Goal: Transaction & Acquisition: Purchase product/service

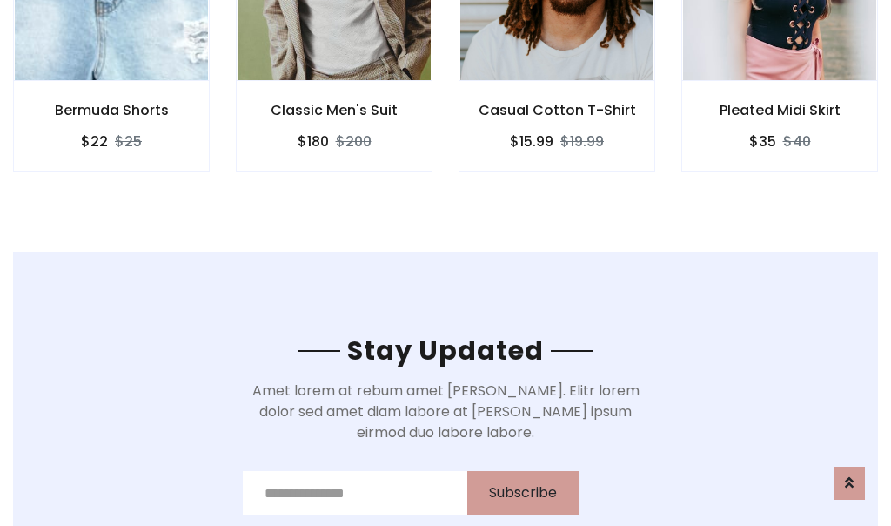
scroll to position [2622, 0]
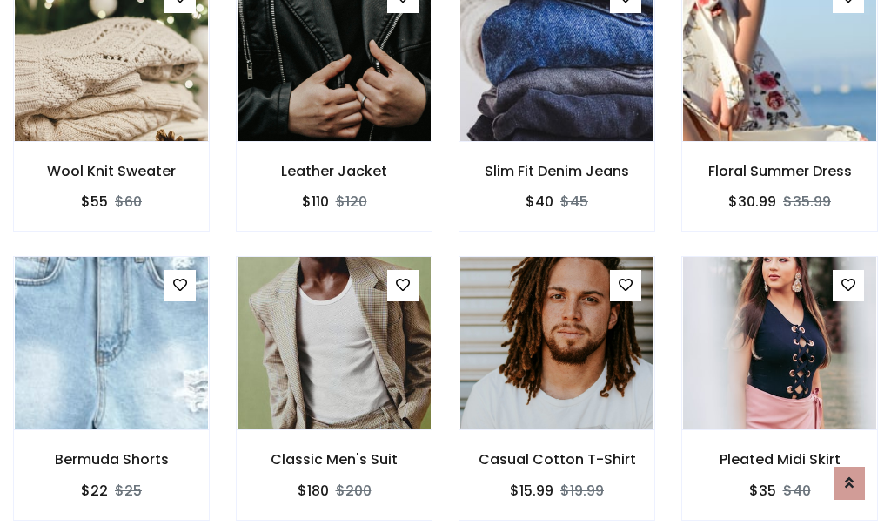
click at [446, 263] on div "Casual Cotton T-Shirt $15.99 $19.99" at bounding box center [557, 400] width 223 height 288
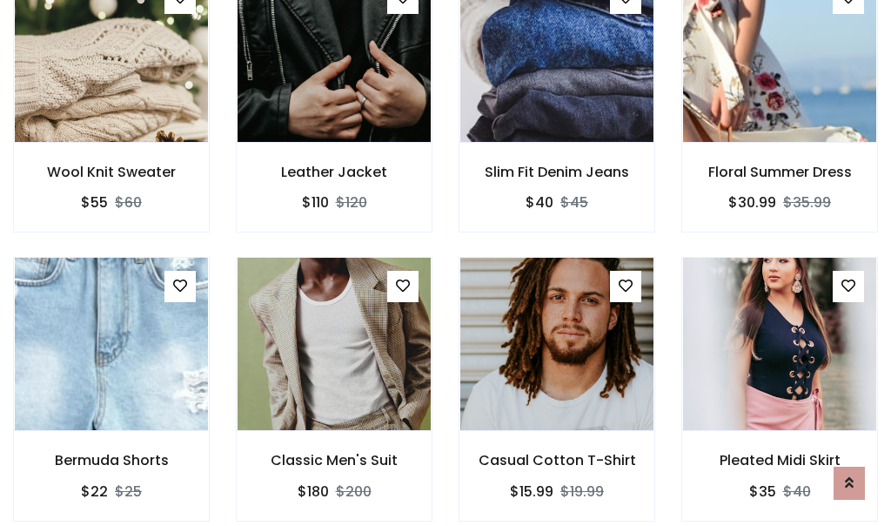
click at [446, 263] on div "Casual Cotton T-Shirt $15.99 $19.99" at bounding box center [557, 401] width 223 height 288
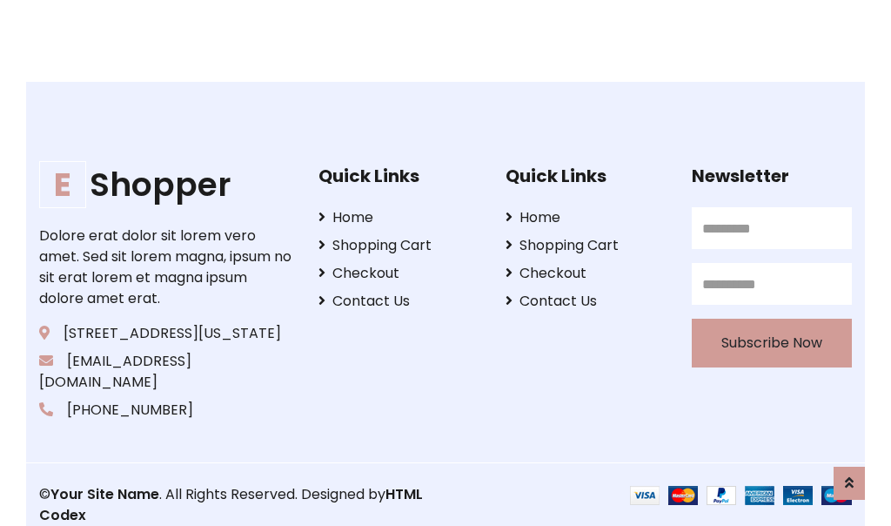
scroll to position [3314, 0]
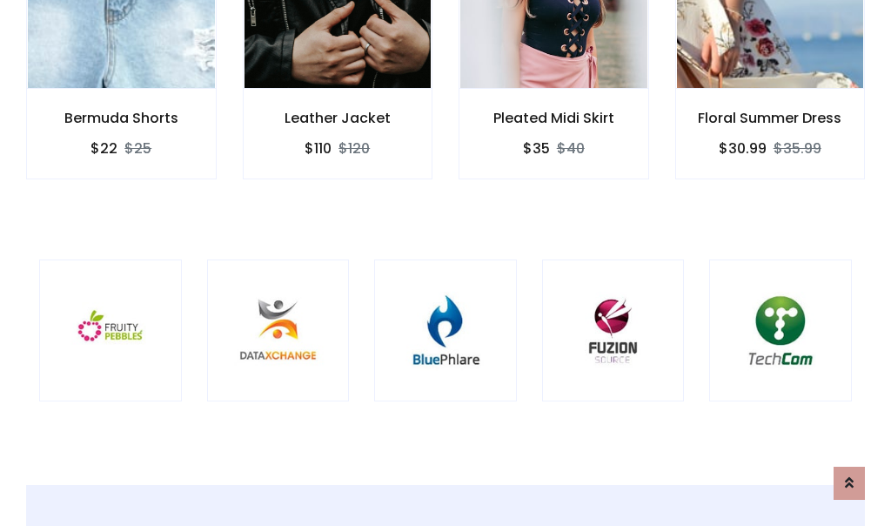
click at [446, 262] on div at bounding box center [445, 330] width 143 height 143
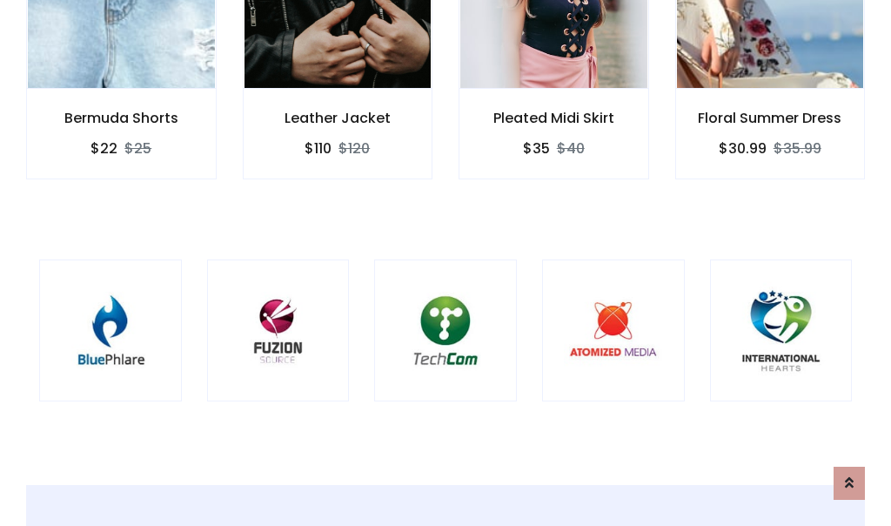
click at [446, 263] on div at bounding box center [445, 330] width 143 height 143
click at [446, 262] on div at bounding box center [445, 330] width 143 height 143
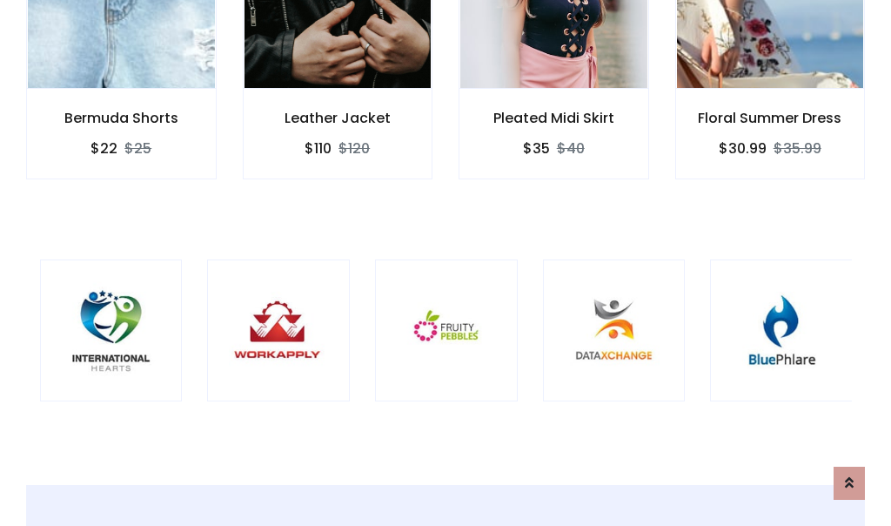
scroll to position [0, 0]
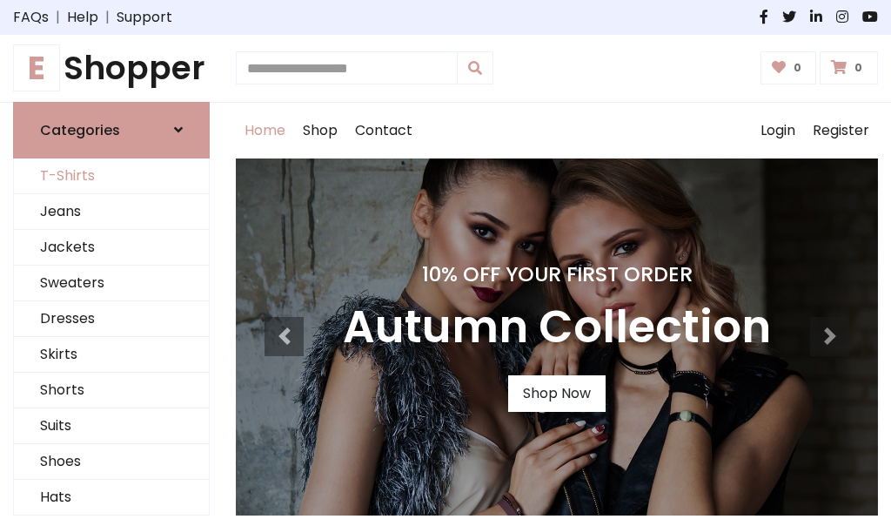
click at [111, 176] on link "T-Shirts" at bounding box center [111, 176] width 195 height 36
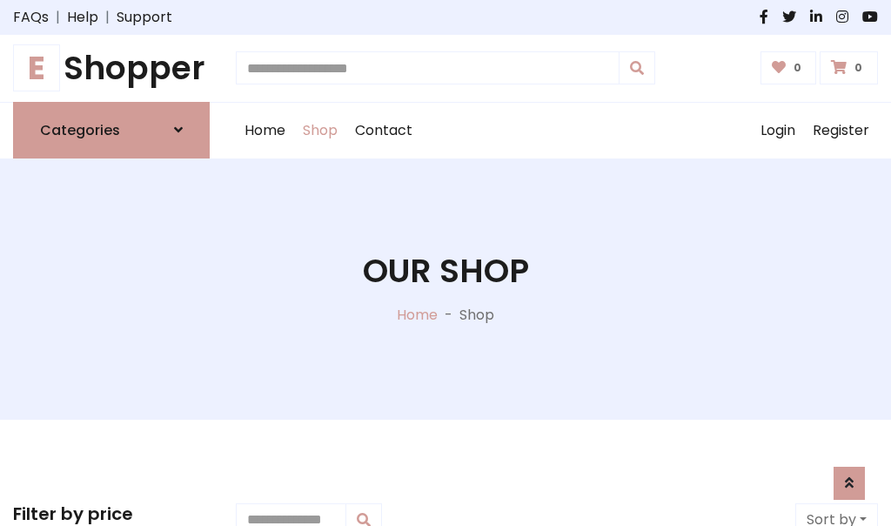
scroll to position [698, 0]
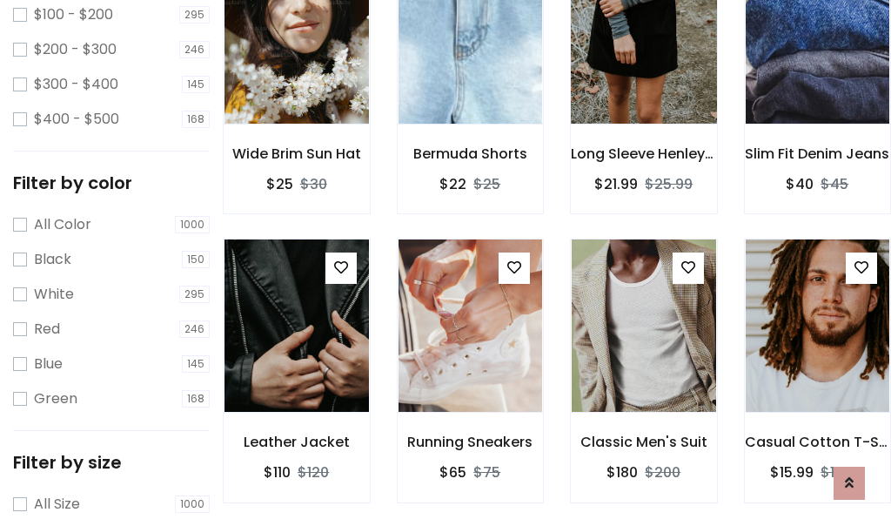
scroll to position [0, 0]
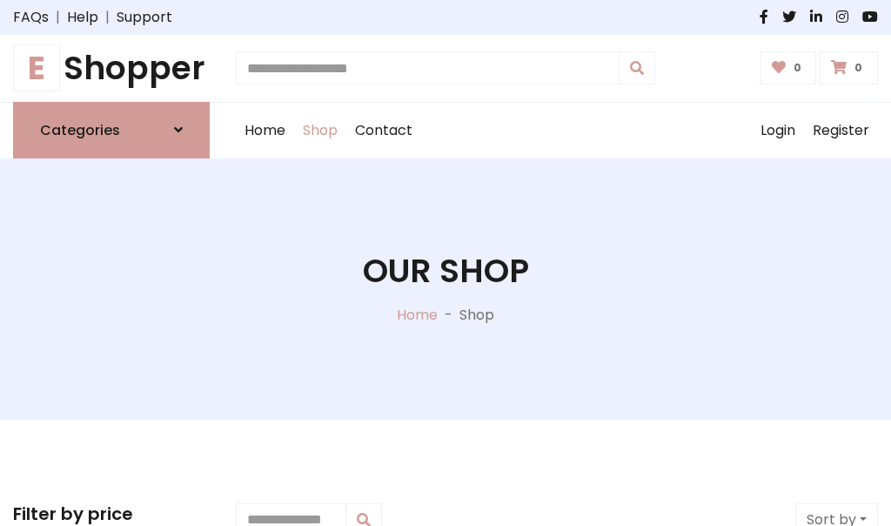
click at [111, 68] on h1 "E Shopper" at bounding box center [111, 68] width 197 height 39
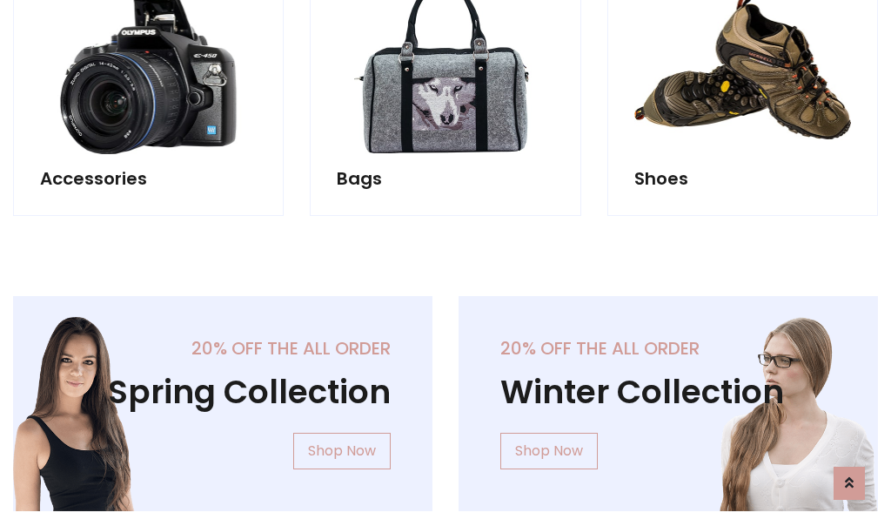
scroll to position [1691, 0]
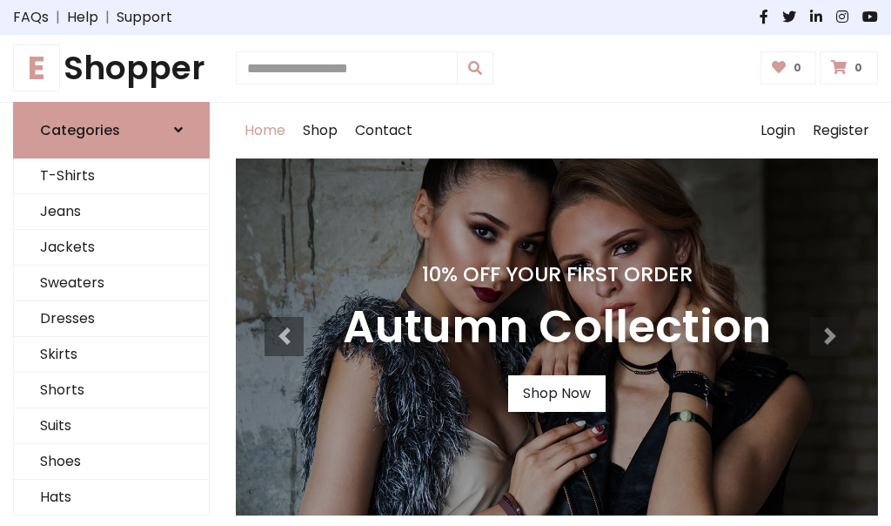
scroll to position [571, 0]
